Goal: Transaction & Acquisition: Purchase product/service

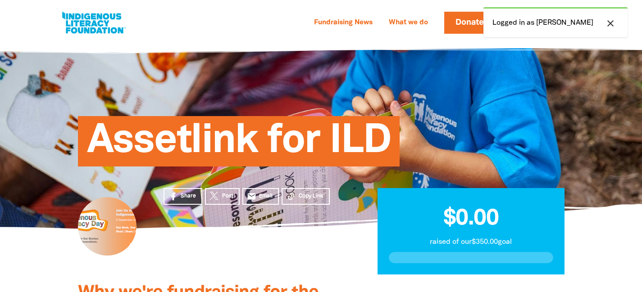
click at [281, 122] on h1 "Assetlink for ILD" at bounding box center [330, 141] width 486 height 49
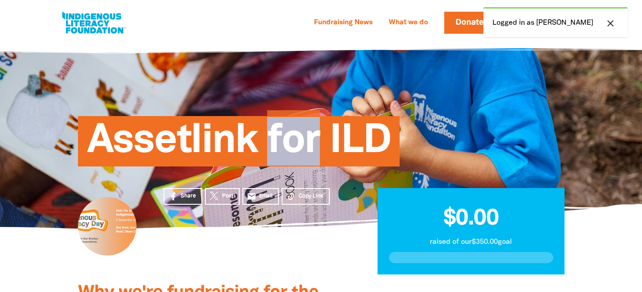
click at [281, 122] on h1 "Assetlink for ILD" at bounding box center [330, 141] width 486 height 49
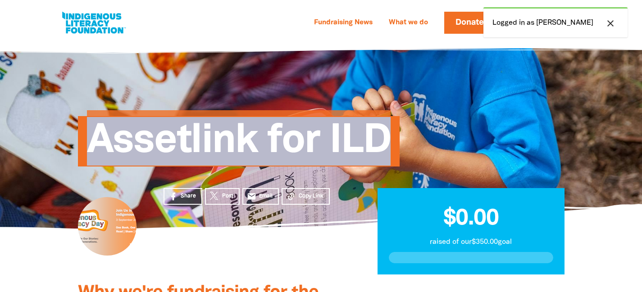
click at [281, 122] on h1 "Assetlink for ILD" at bounding box center [330, 141] width 486 height 49
copy div "Assetlink for ILD $0 raised $350 goal Be the first to donate"
